Goal: Find specific page/section: Find specific page/section

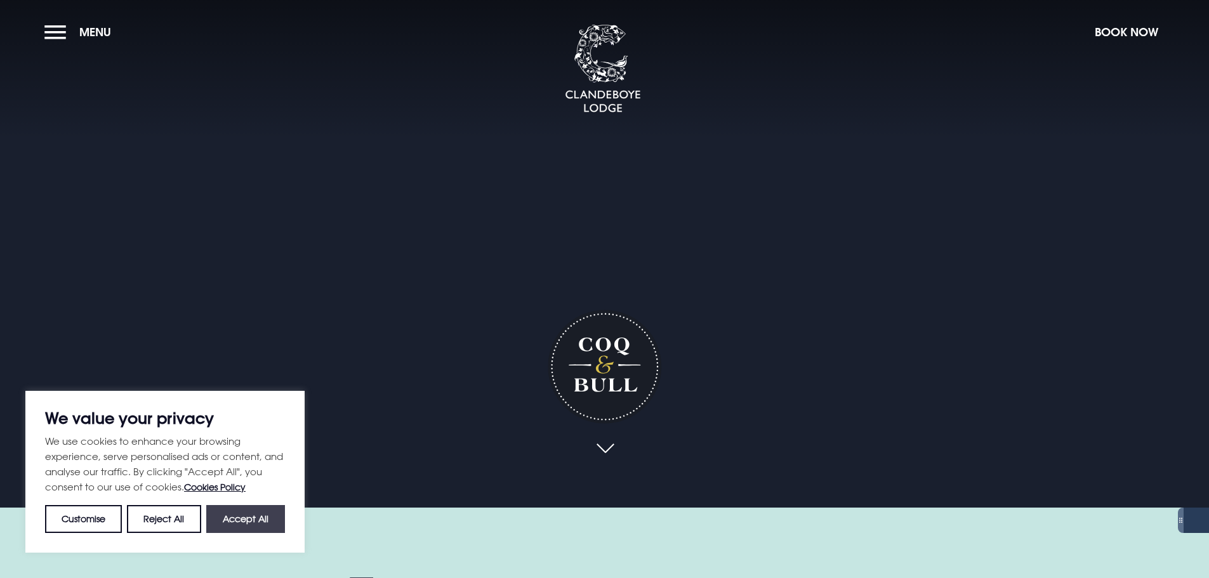
click at [249, 515] on button "Accept All" at bounding box center [245, 519] width 79 height 28
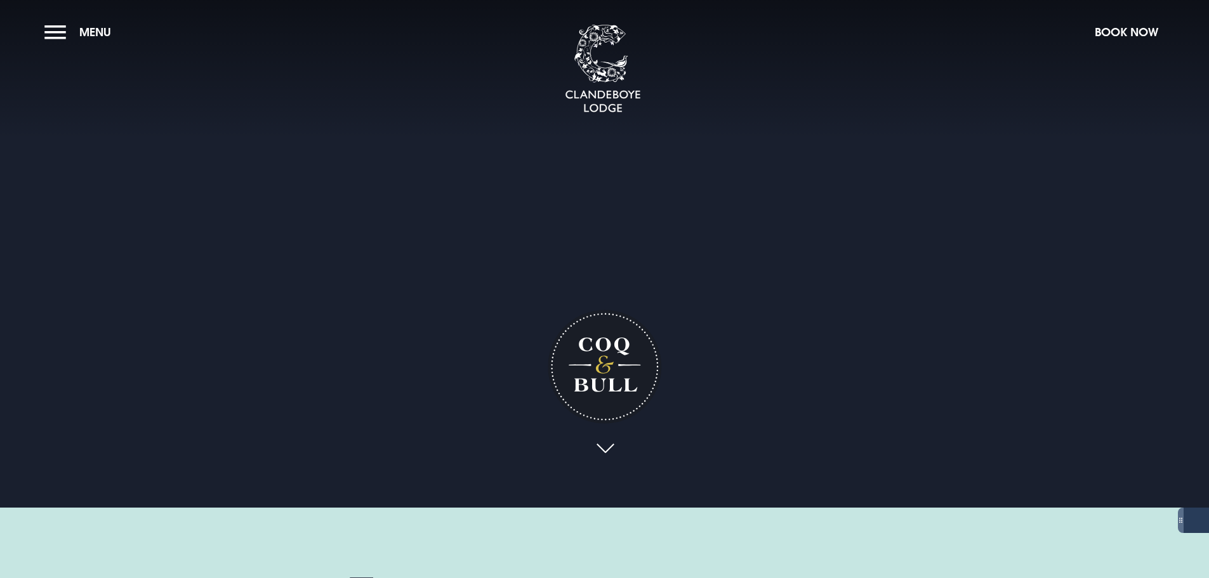
checkbox input "true"
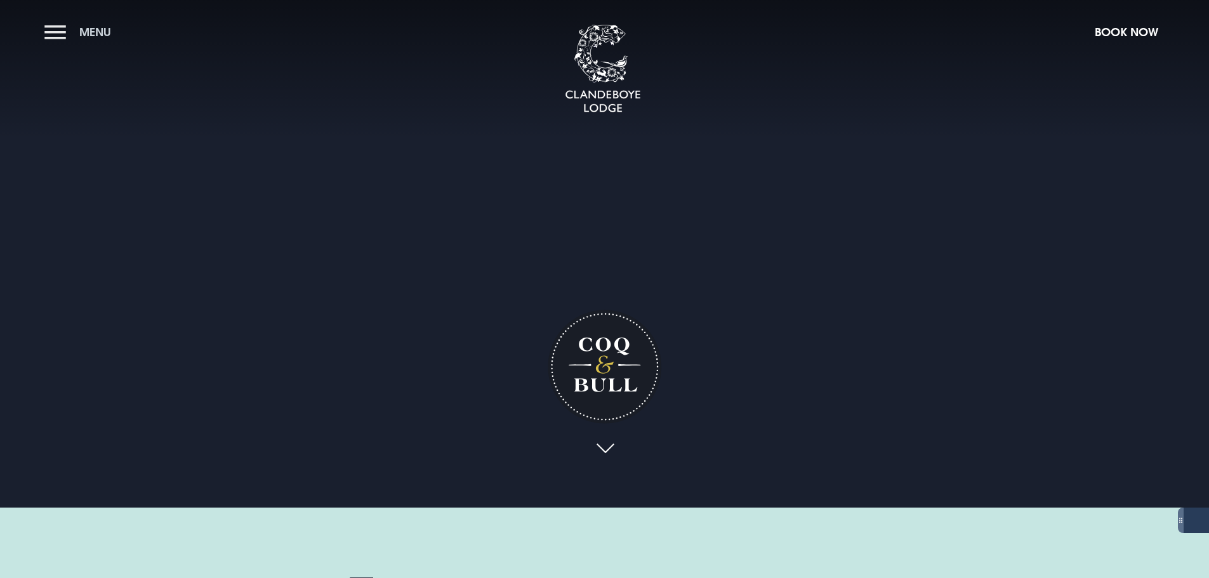
click at [77, 28] on button "Menu" at bounding box center [80, 31] width 73 height 27
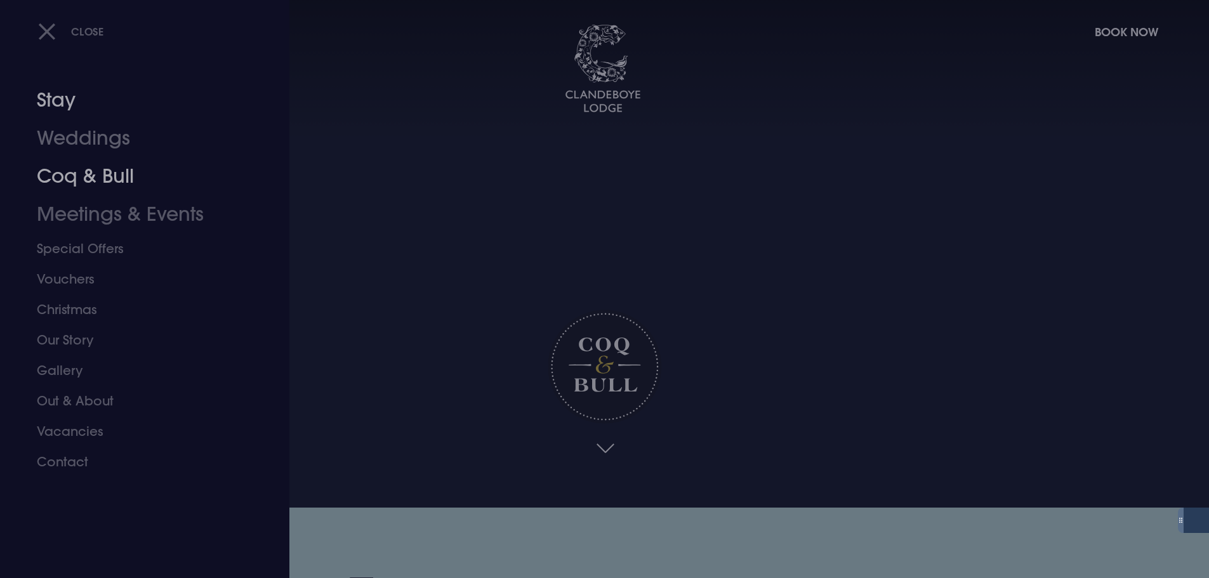
click at [77, 178] on link "Coq & Bull" at bounding box center [137, 176] width 201 height 38
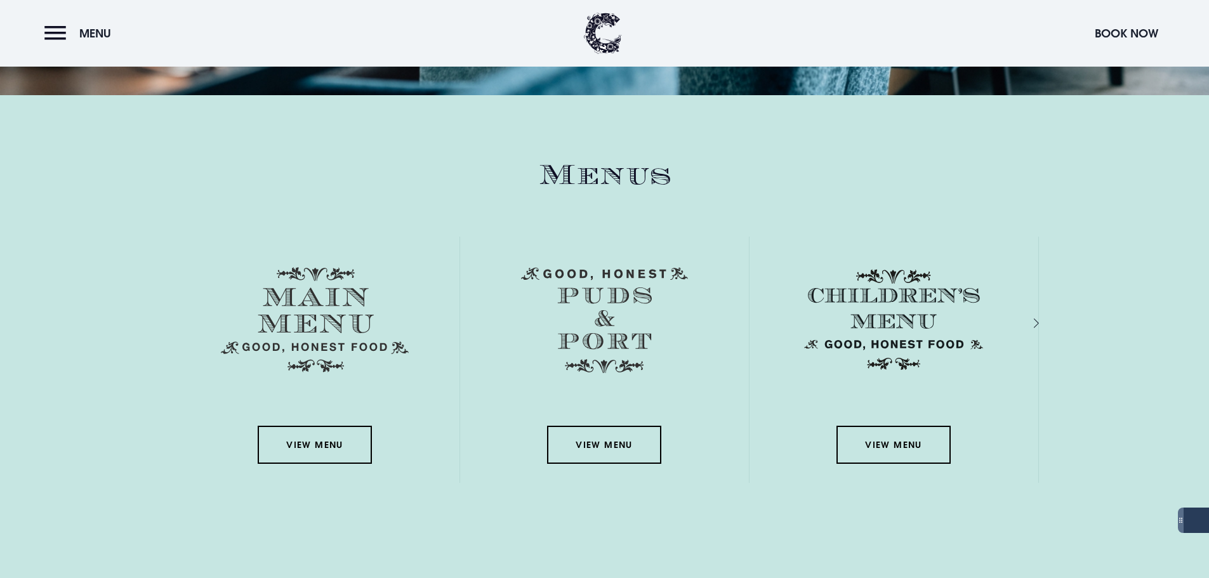
scroll to position [1777, 0]
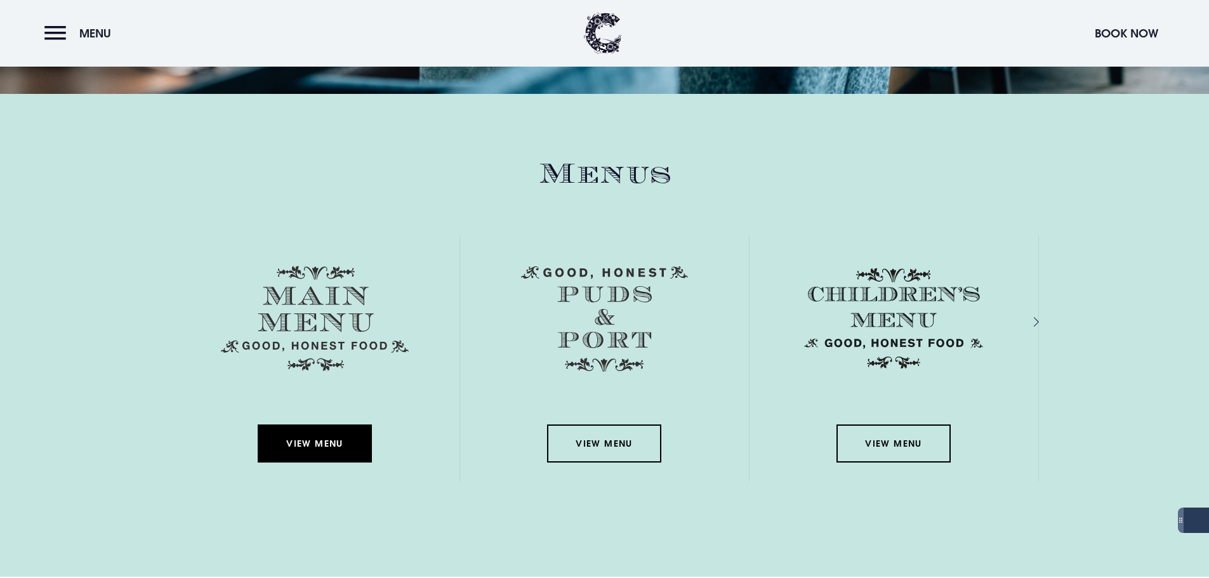
click at [332, 435] on link "View Menu" at bounding box center [315, 443] width 114 height 38
